Goal: Task Accomplishment & Management: Manage account settings

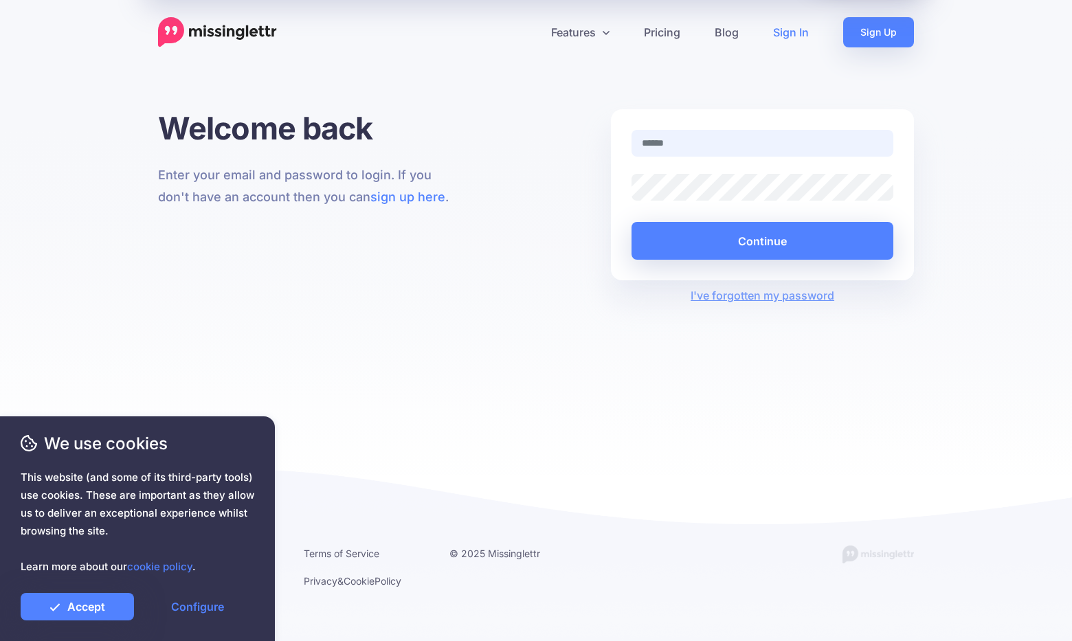
type input "**********"
click at [762, 240] on button "Continue" at bounding box center [762, 241] width 262 height 38
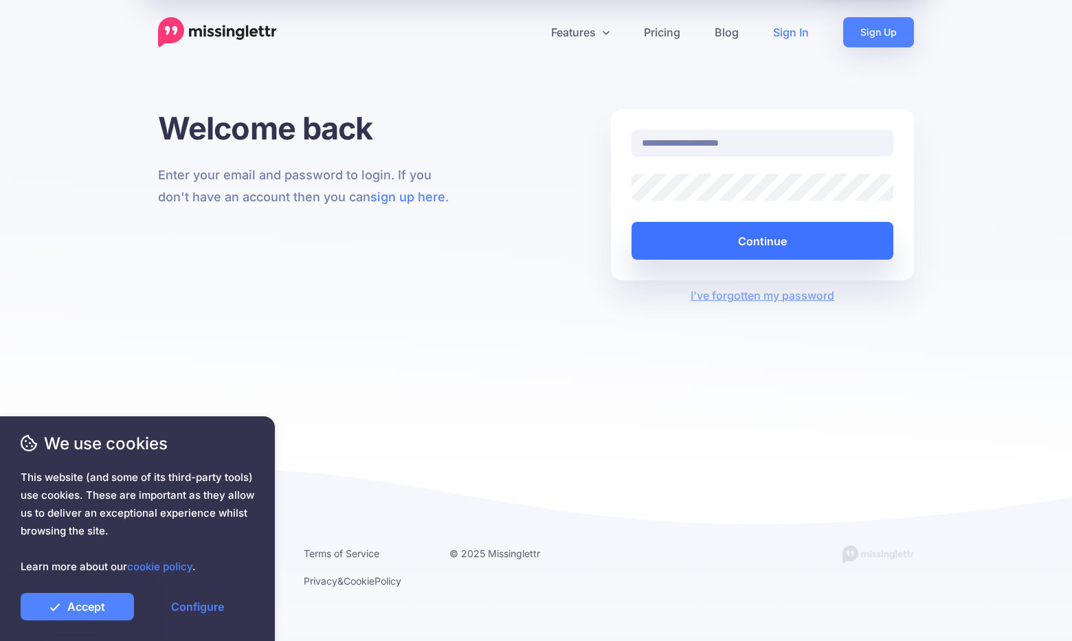
click at [762, 241] on button "Continue" at bounding box center [762, 241] width 262 height 38
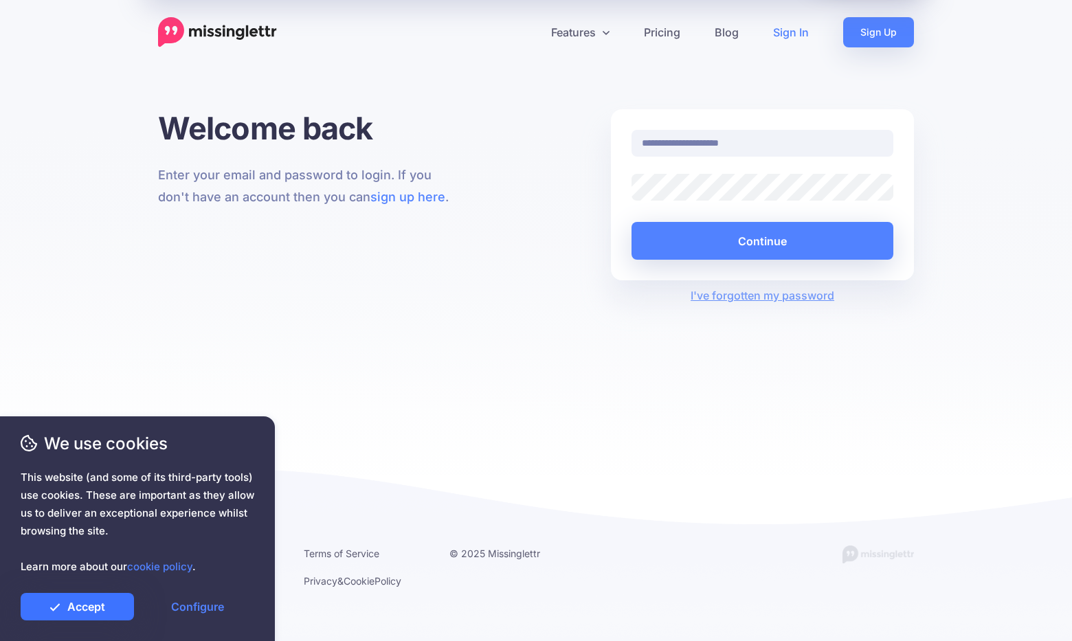
click at [92, 604] on link "Accept" at bounding box center [77, 606] width 113 height 27
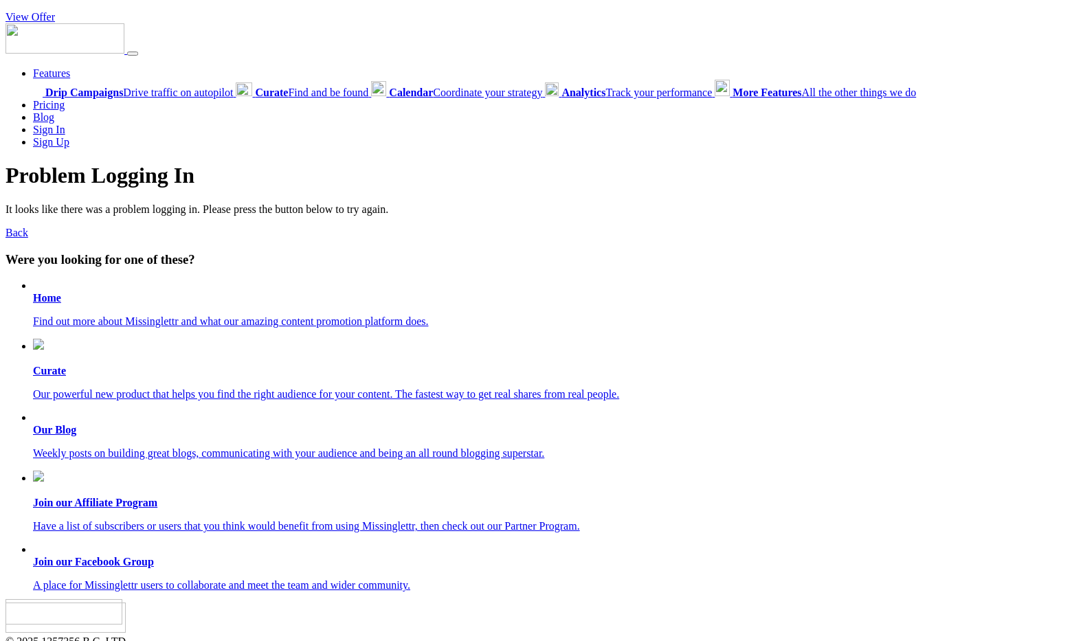
click at [76, 607] on img at bounding box center [63, 611] width 117 height 25
click at [47, 292] on b "Home" at bounding box center [47, 298] width 28 height 12
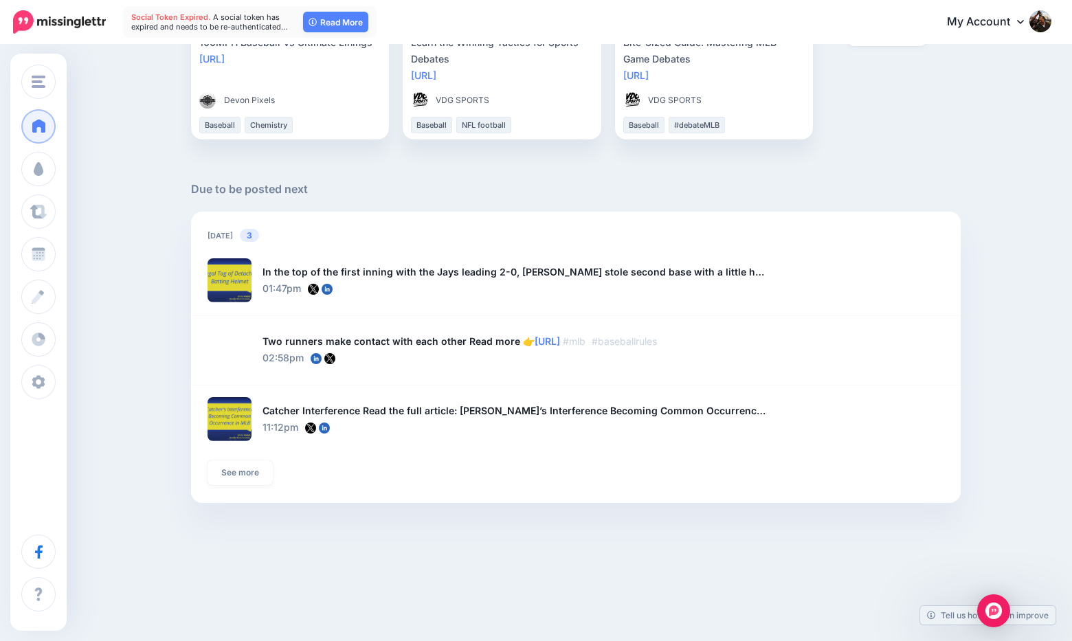
scroll to position [981, 0]
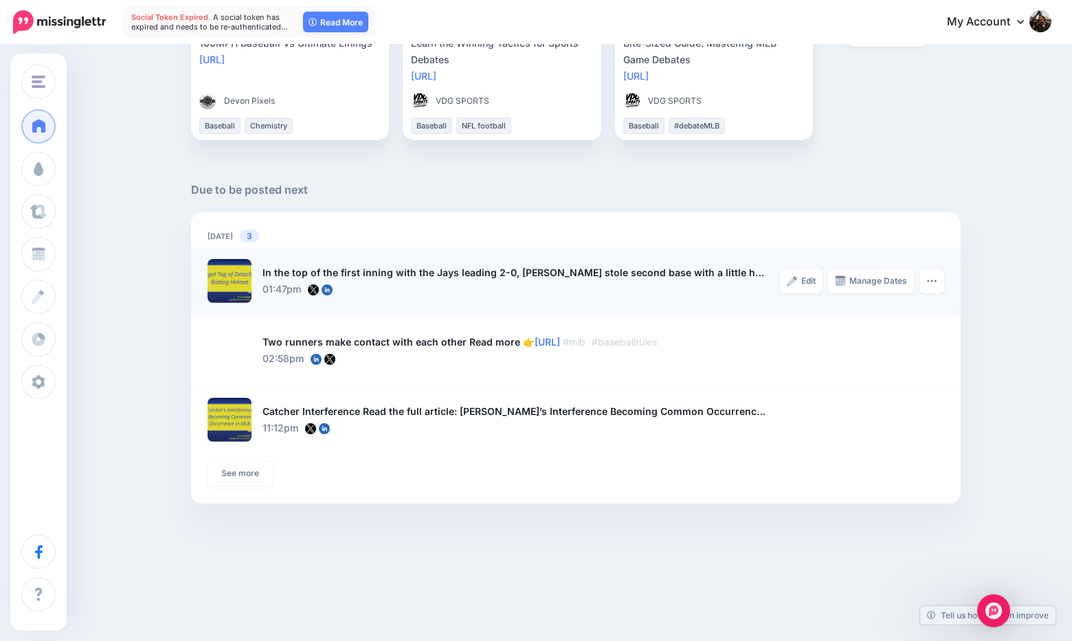
click at [454, 272] on div "In the top of the first inning with the Jays leading 2-0, Justin Turner stole s…" at bounding box center [514, 273] width 504 height 16
click at [234, 280] on div at bounding box center [230, 281] width 44 height 44
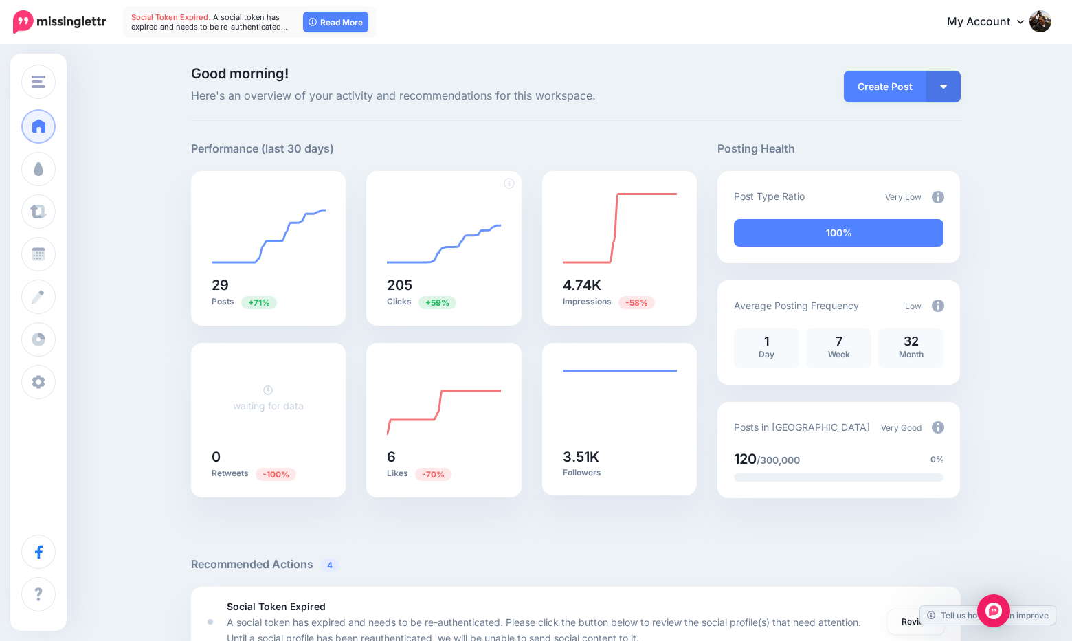
scroll to position [0, 0]
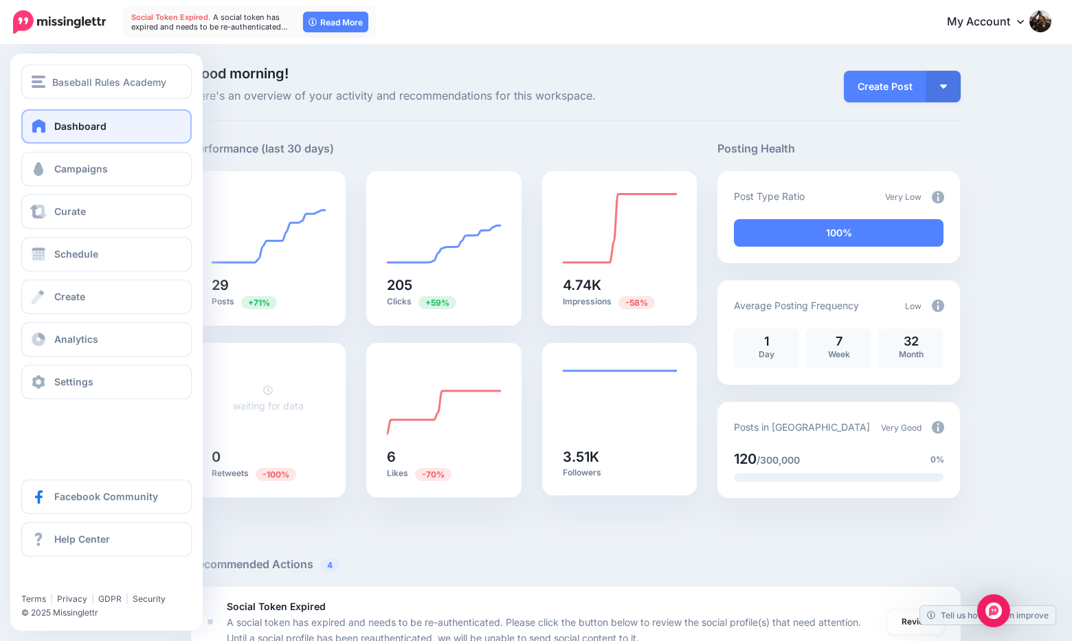
click at [71, 125] on span "Dashboard" at bounding box center [80, 126] width 52 height 12
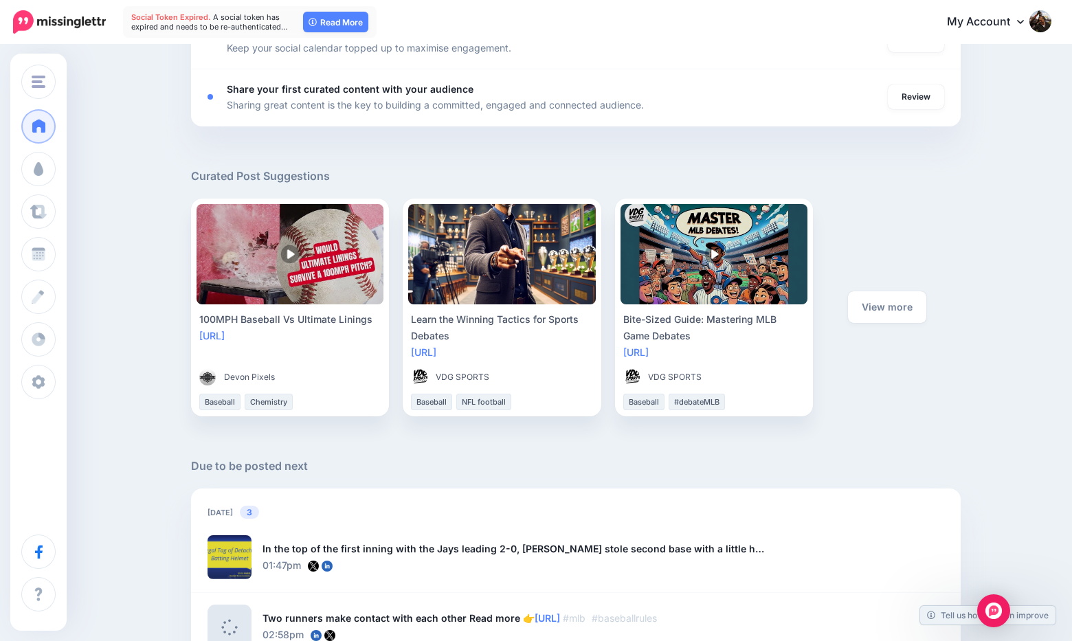
scroll to position [703, 0]
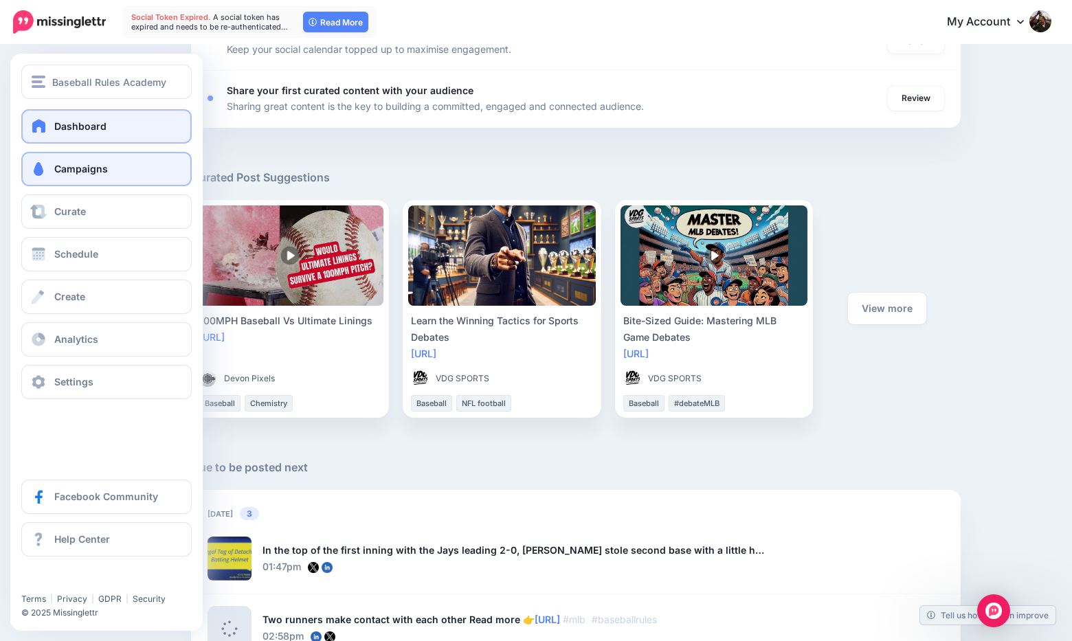
click at [76, 166] on span "Campaigns" at bounding box center [81, 169] width 54 height 12
